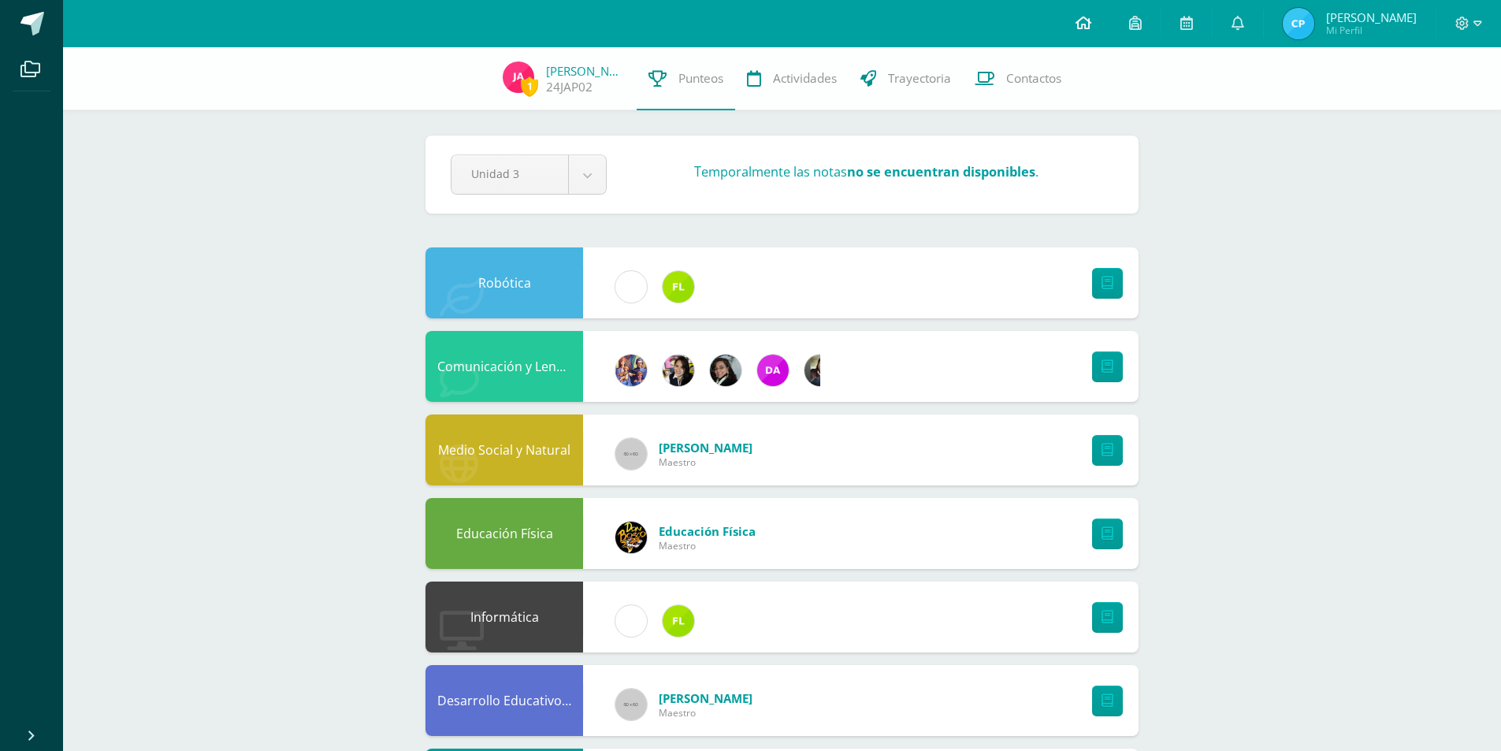
click at [1085, 21] on icon at bounding box center [1083, 23] width 16 height 14
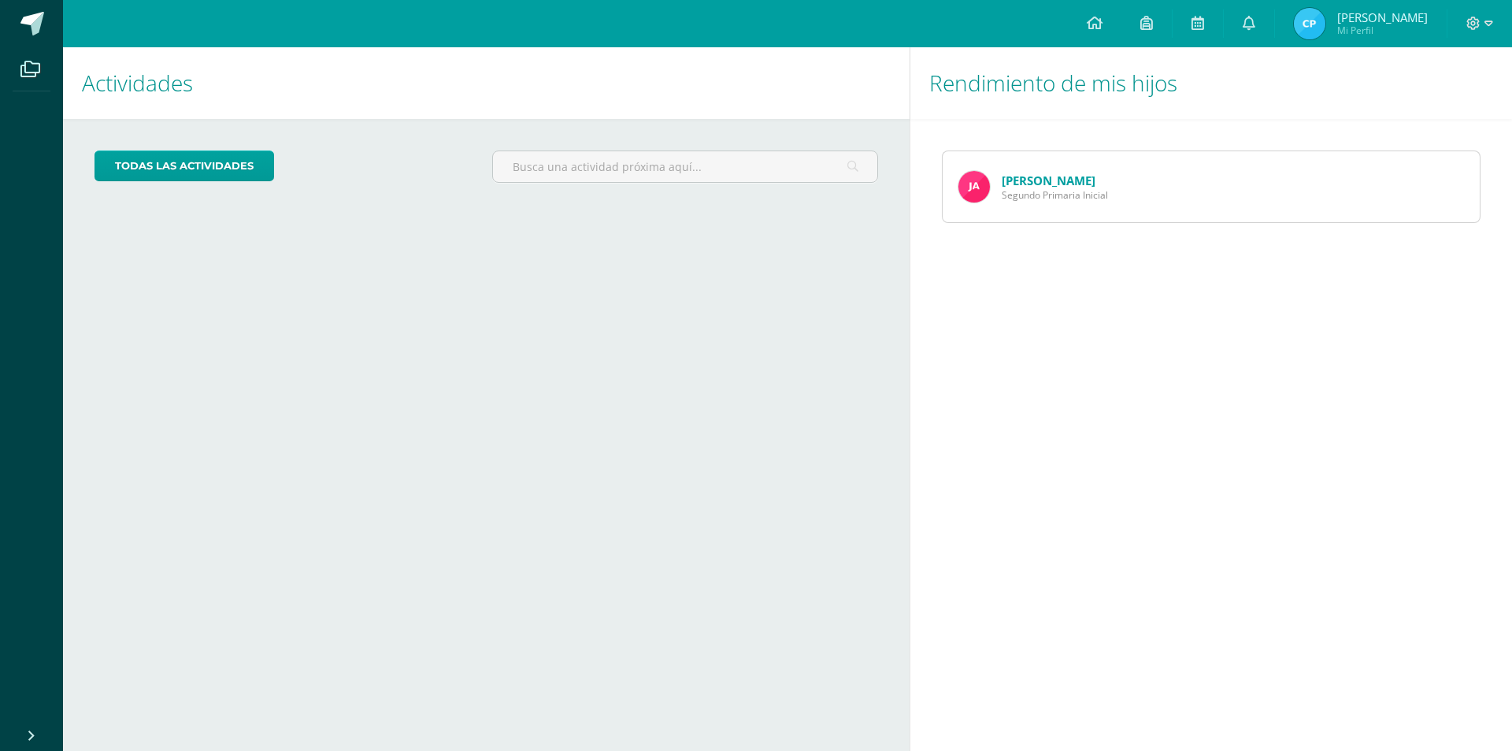
click at [1031, 180] on link "[PERSON_NAME]" at bounding box center [1049, 181] width 94 height 16
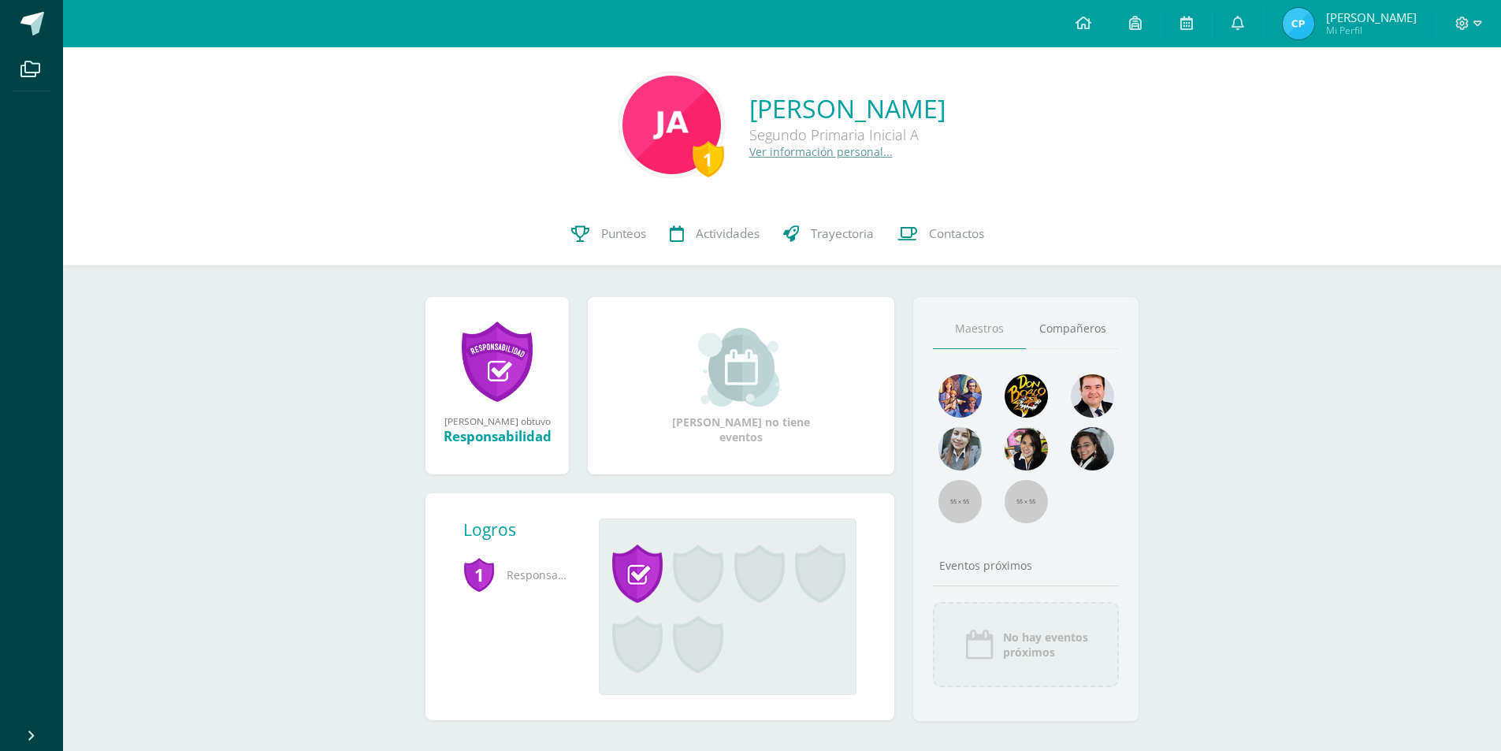
scroll to position [20, 0]
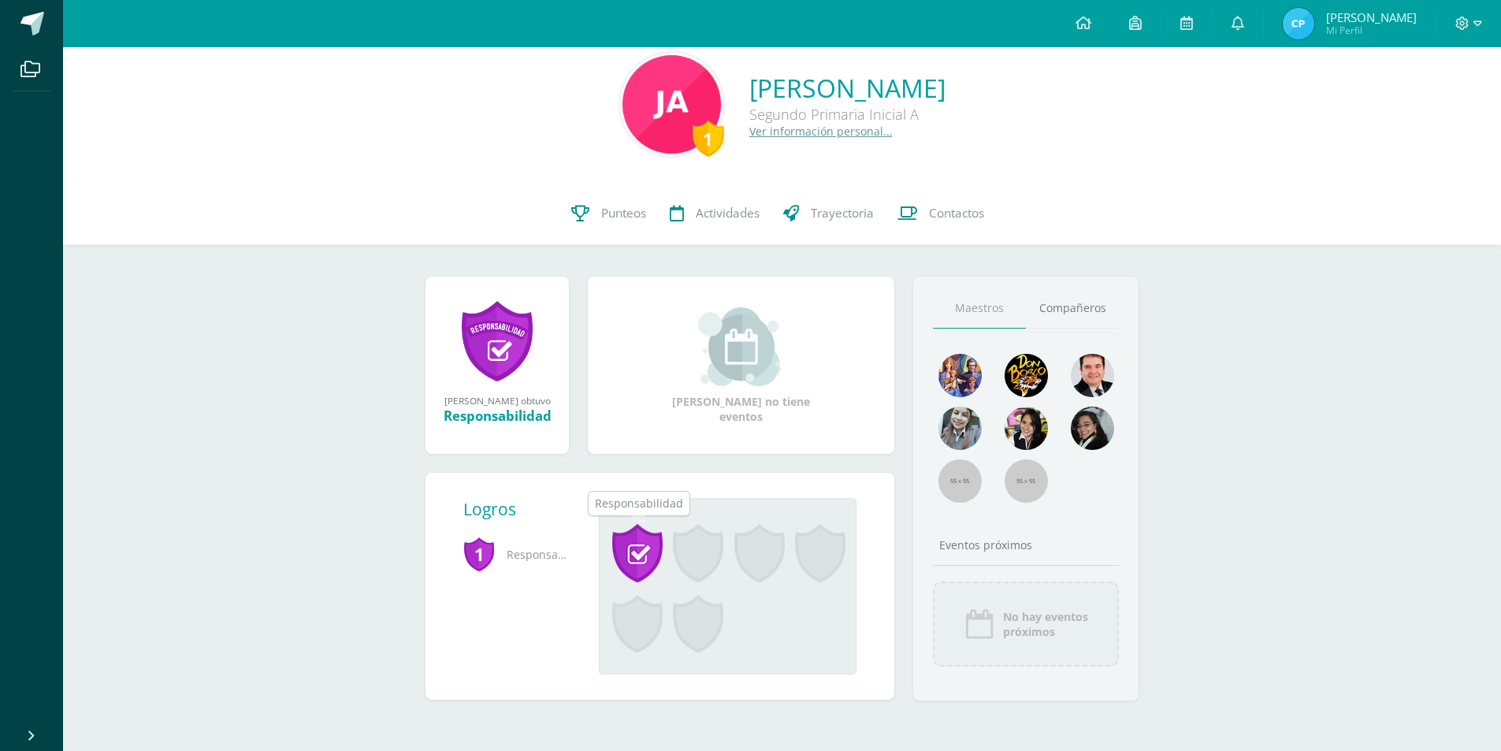
click at [633, 556] on span at bounding box center [637, 553] width 50 height 58
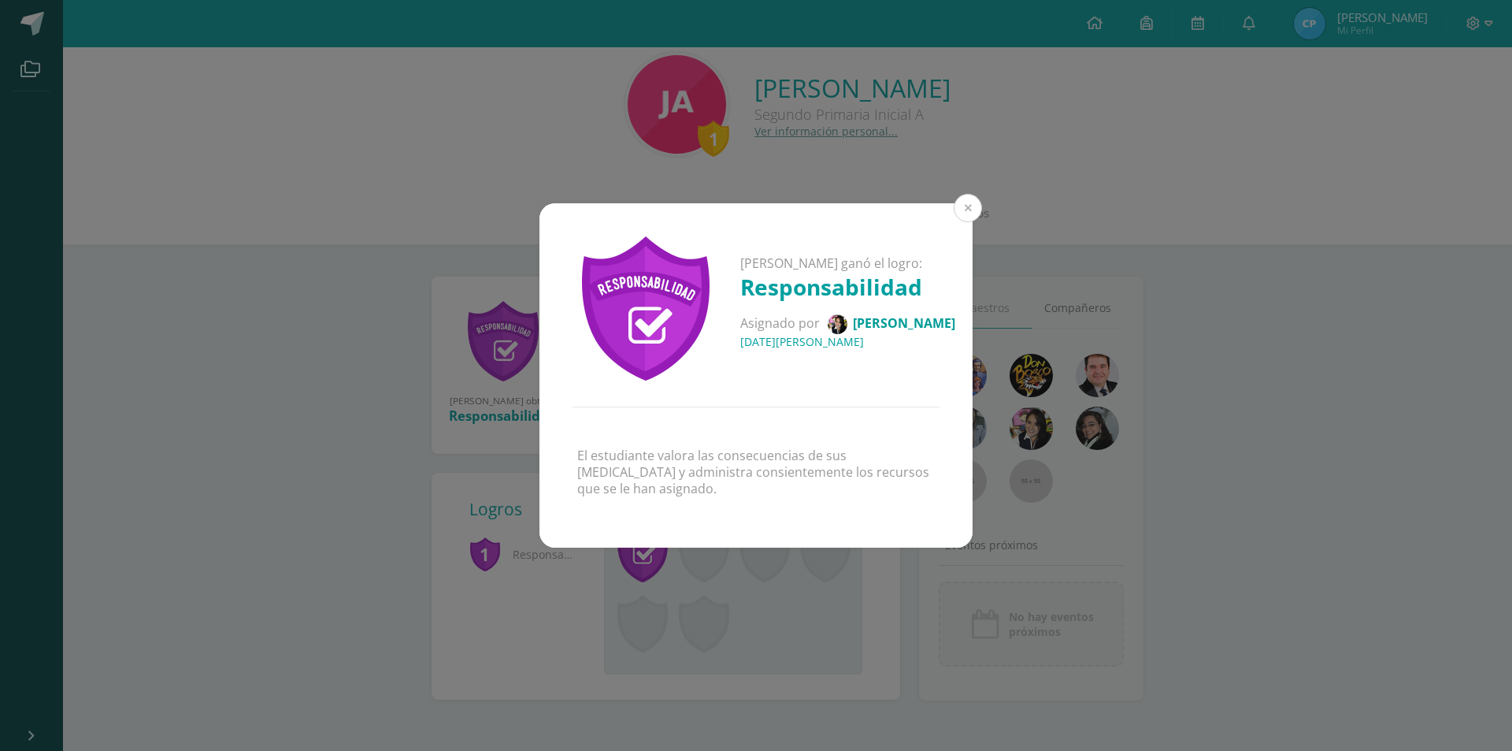
click at [975, 202] on button at bounding box center [968, 208] width 28 height 28
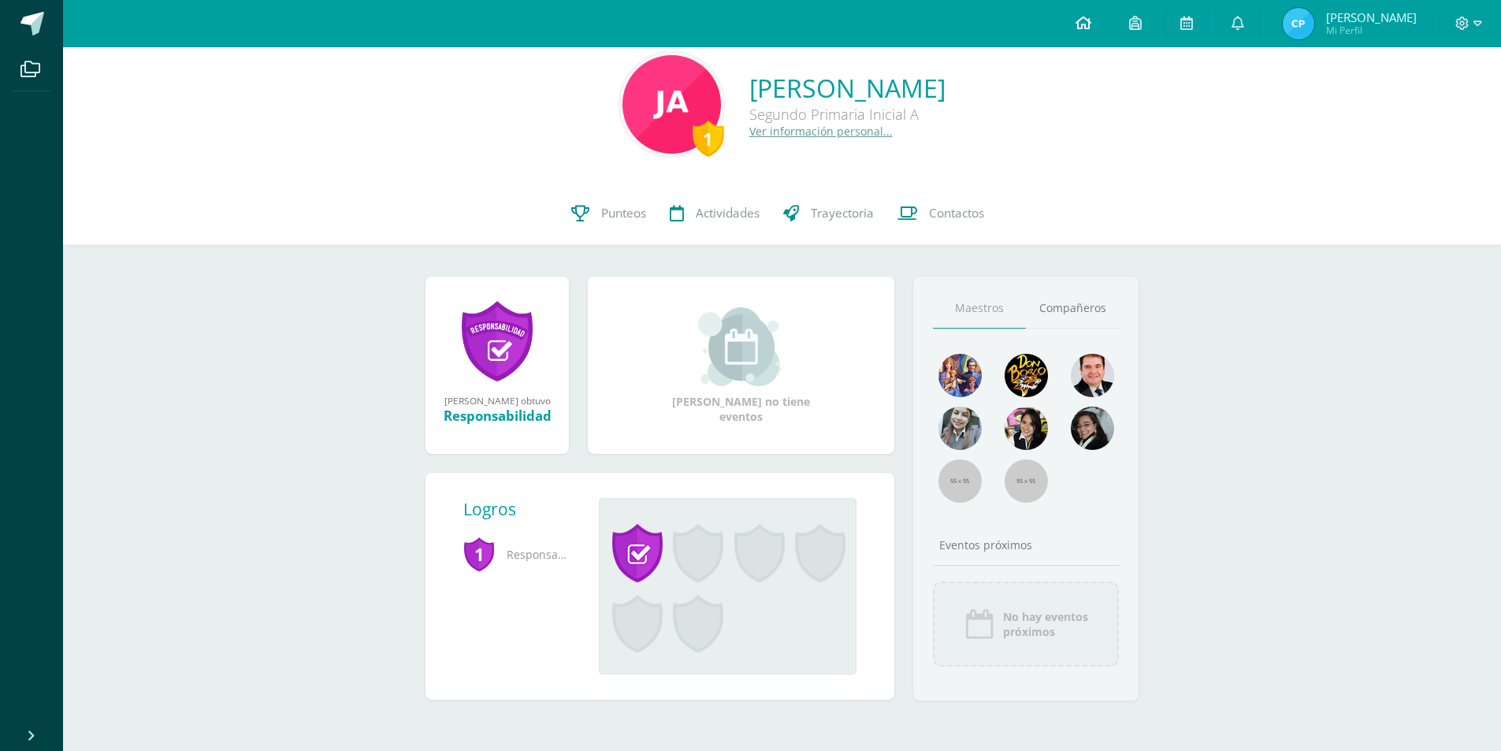
click at [1088, 28] on icon at bounding box center [1083, 23] width 16 height 14
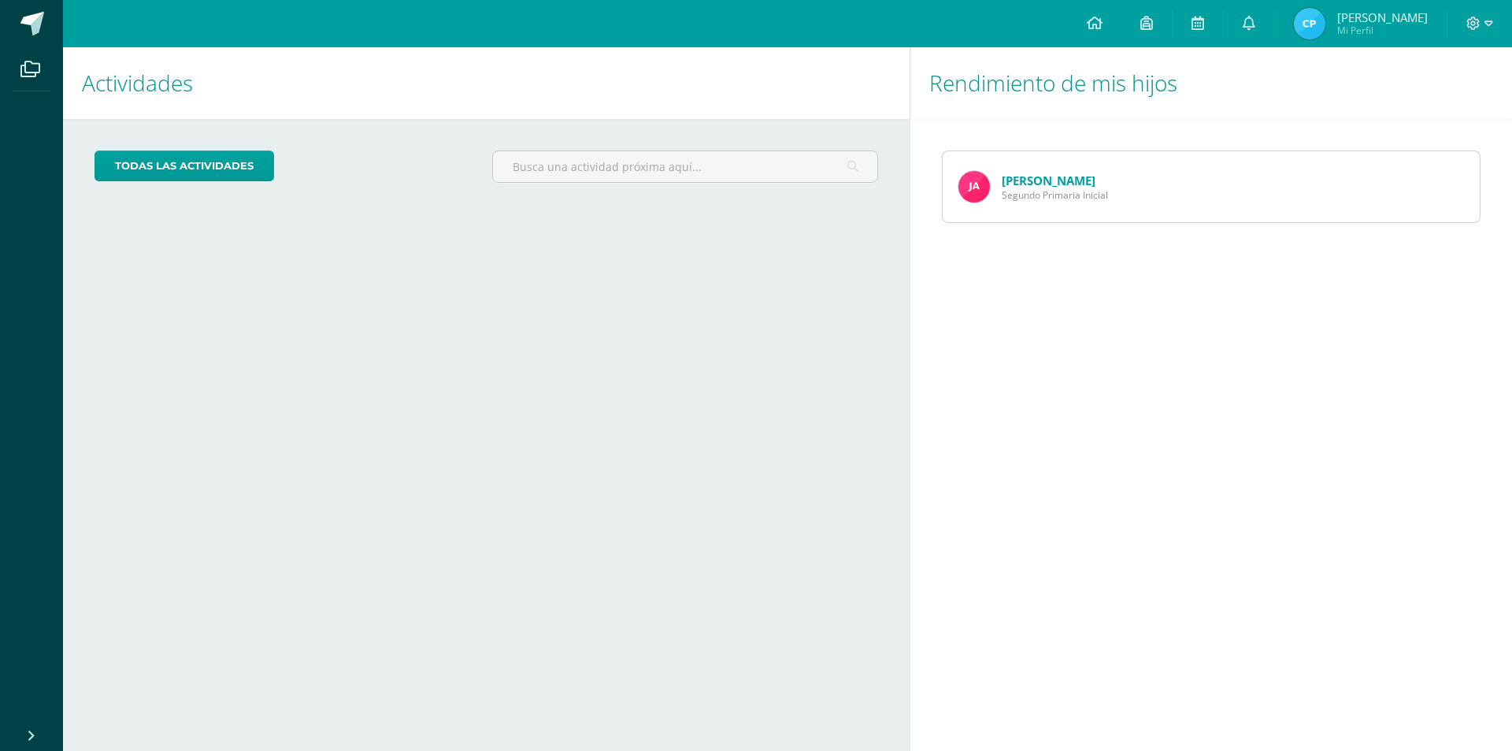
click at [1056, 176] on link "[PERSON_NAME]" at bounding box center [1049, 181] width 94 height 16
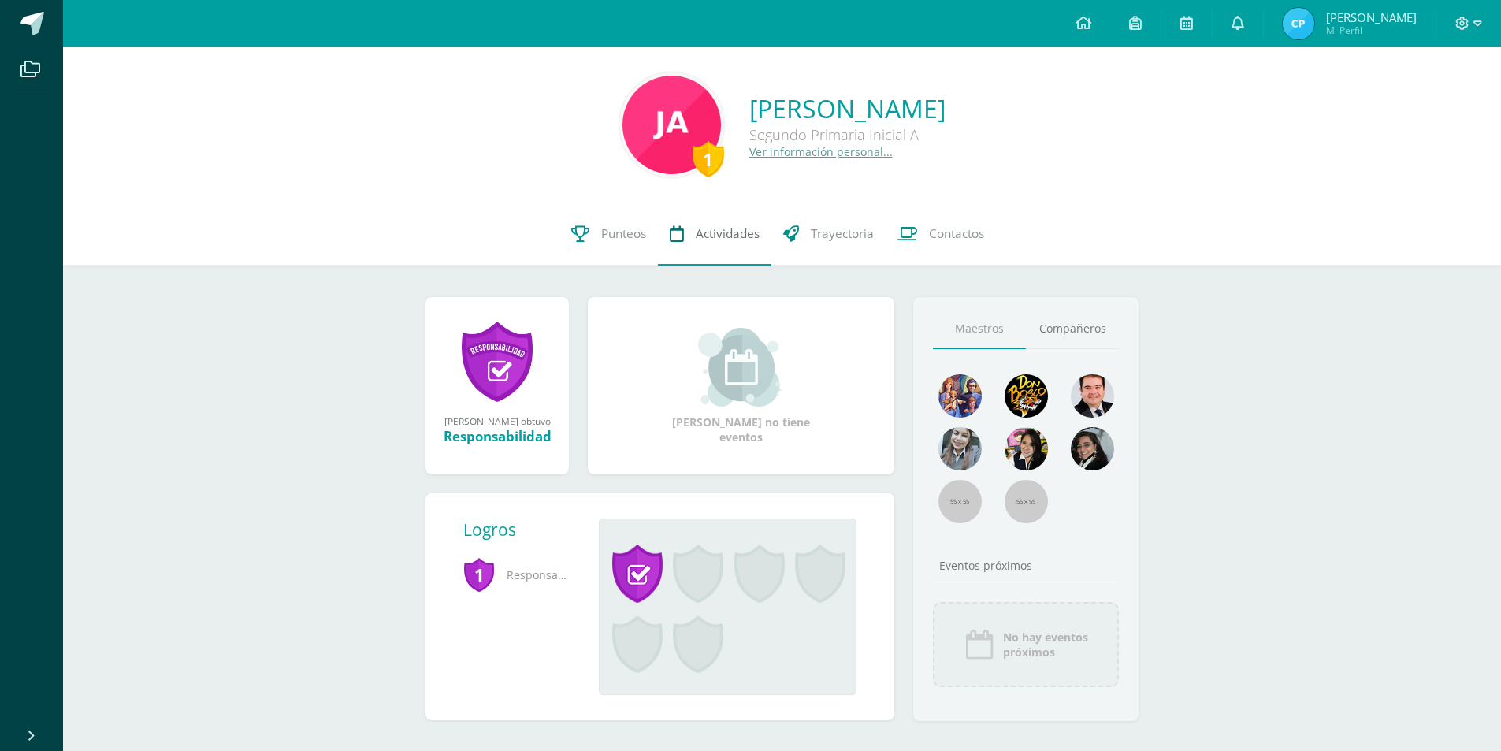
click at [741, 238] on span "Actividades" at bounding box center [728, 233] width 64 height 17
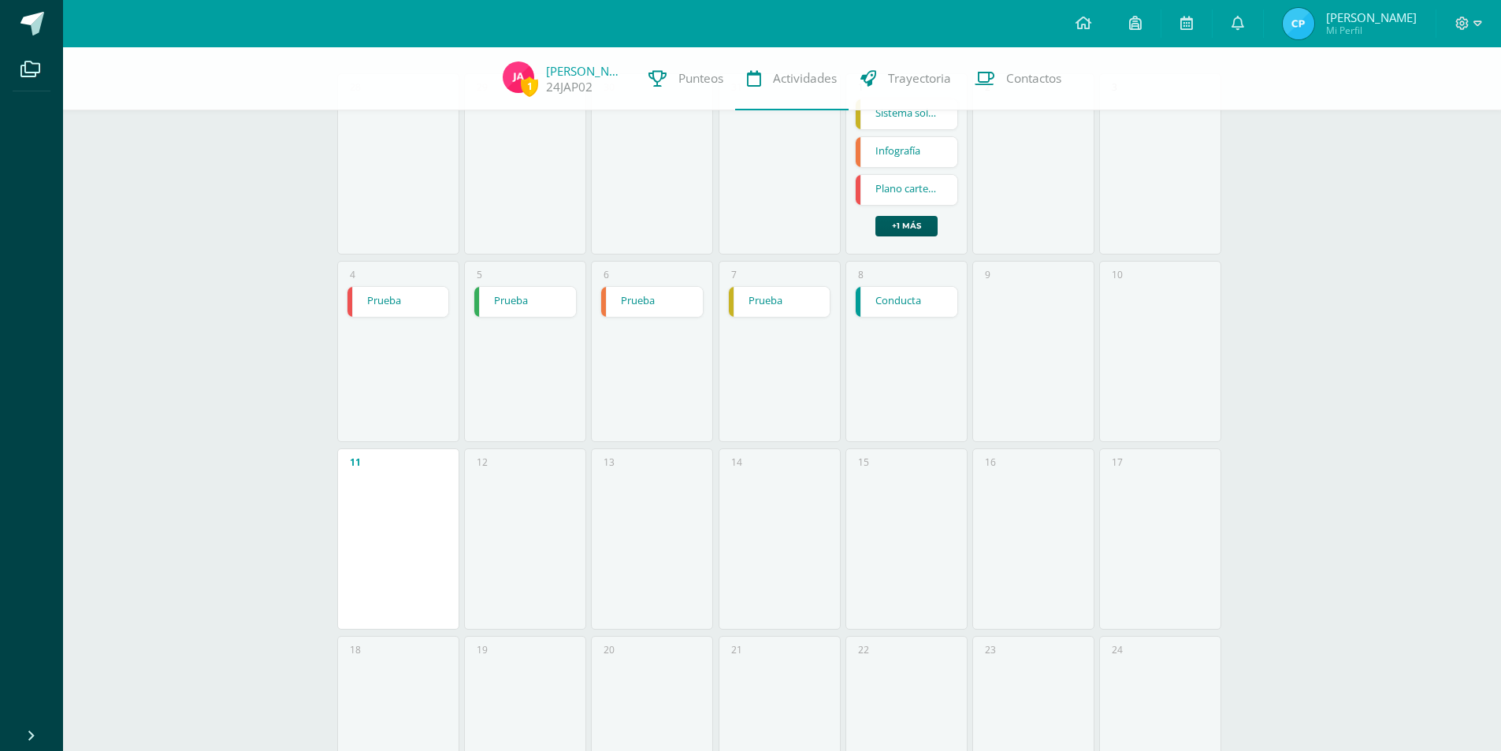
scroll to position [236, 0]
